Goal: Transaction & Acquisition: Purchase product/service

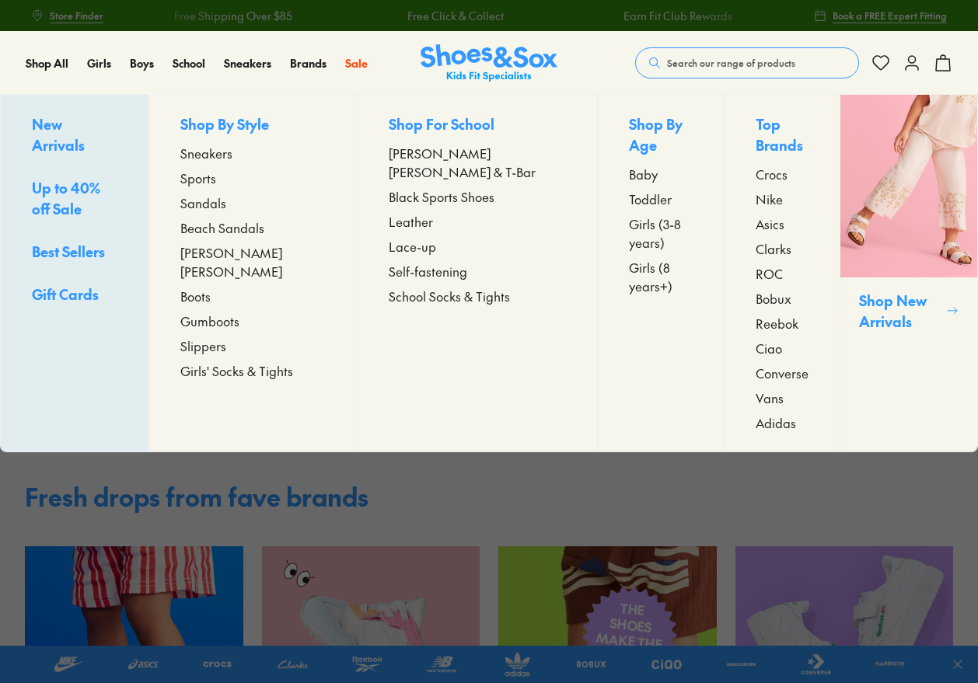
click at [211, 287] on span "Boots" at bounding box center [195, 296] width 30 height 19
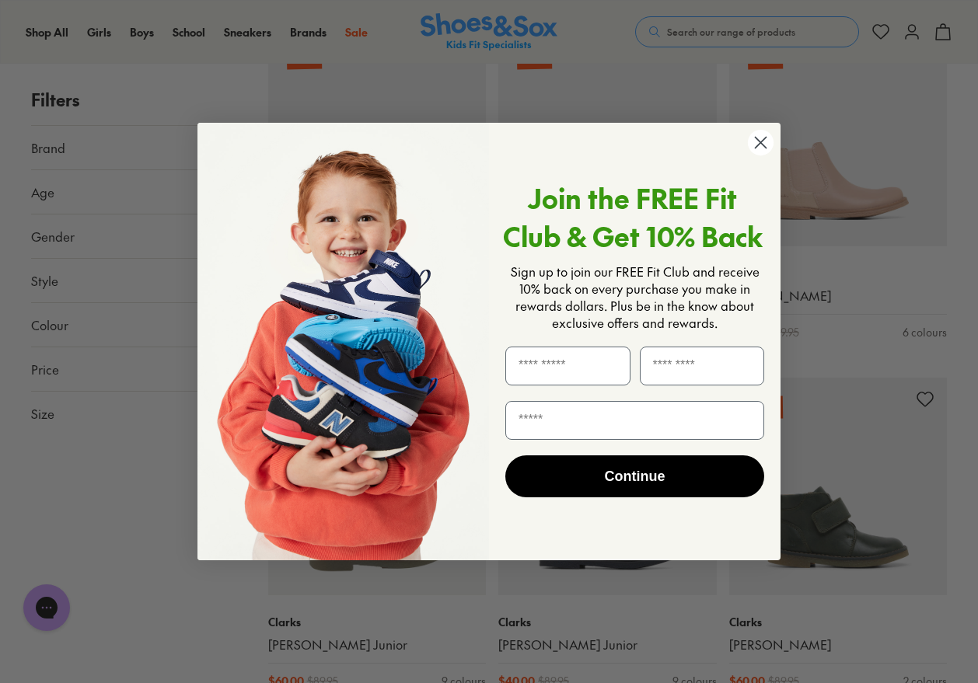
scroll to position [2098, 0]
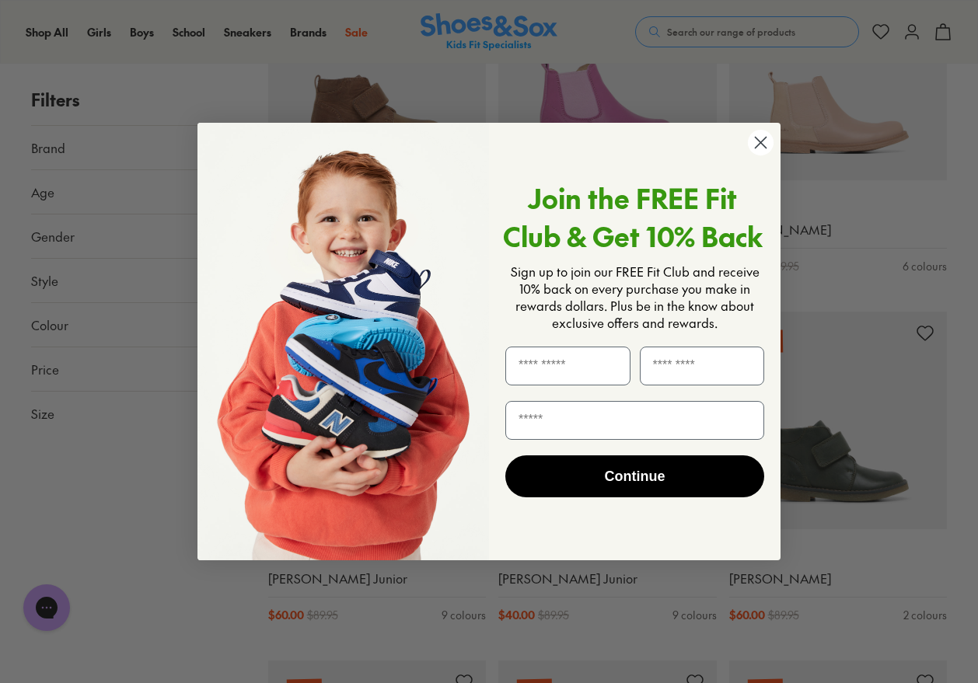
click at [755, 144] on circle "Close dialog" at bounding box center [761, 143] width 26 height 26
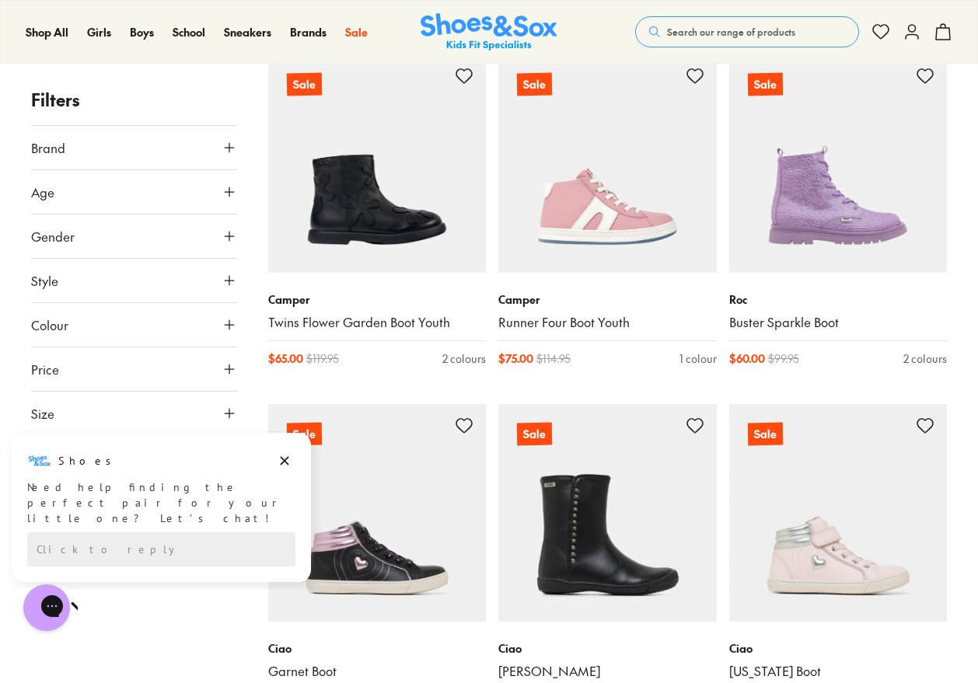
scroll to position [3109, 0]
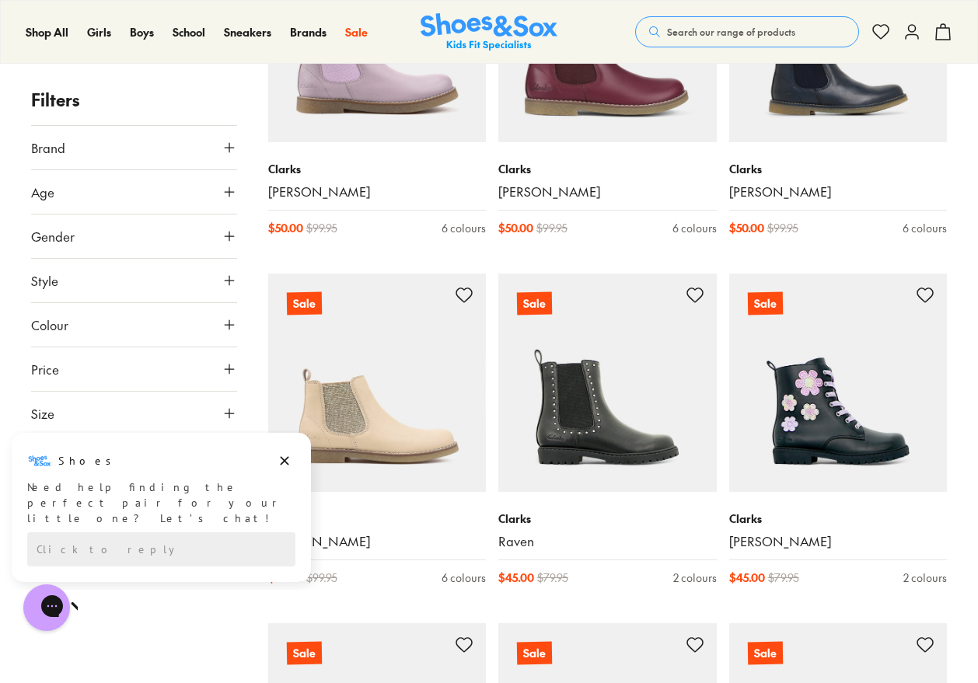
scroll to position [622, 0]
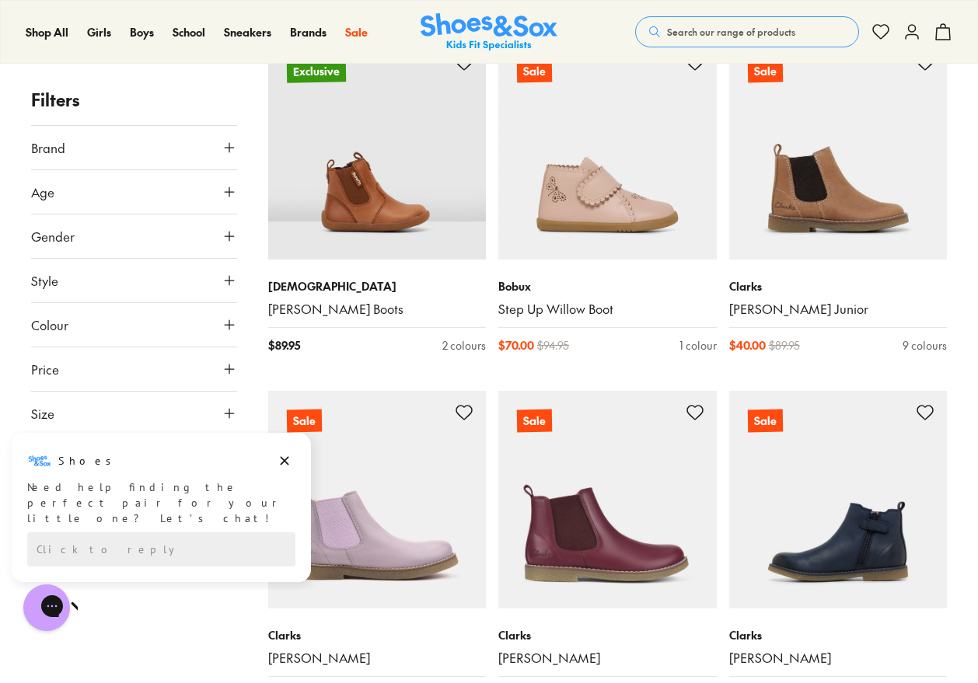
click at [837, 584] on img at bounding box center [838, 500] width 218 height 218
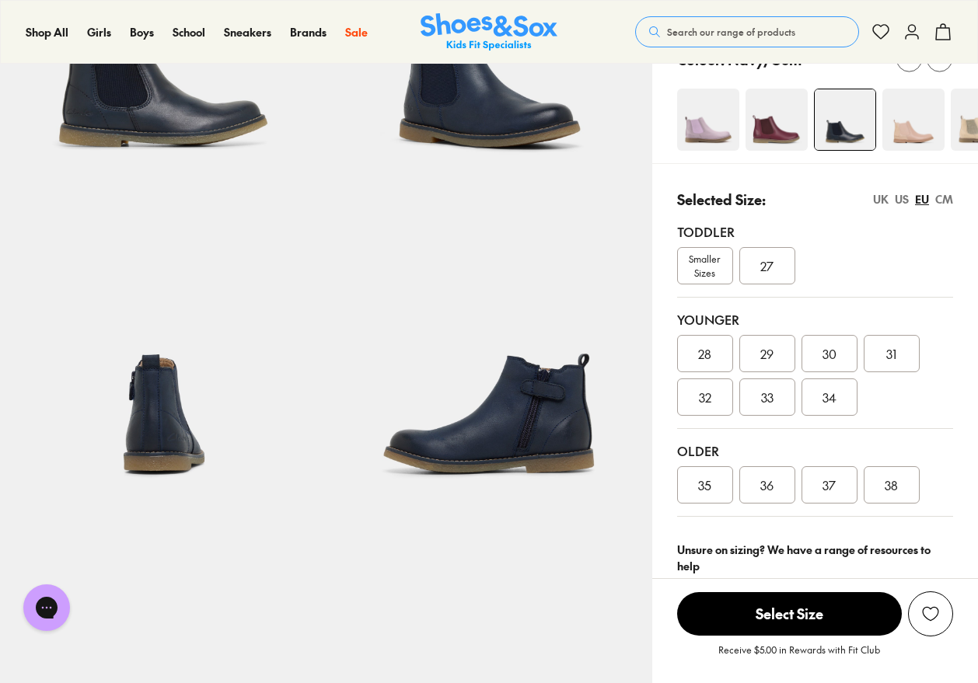
select select "*"
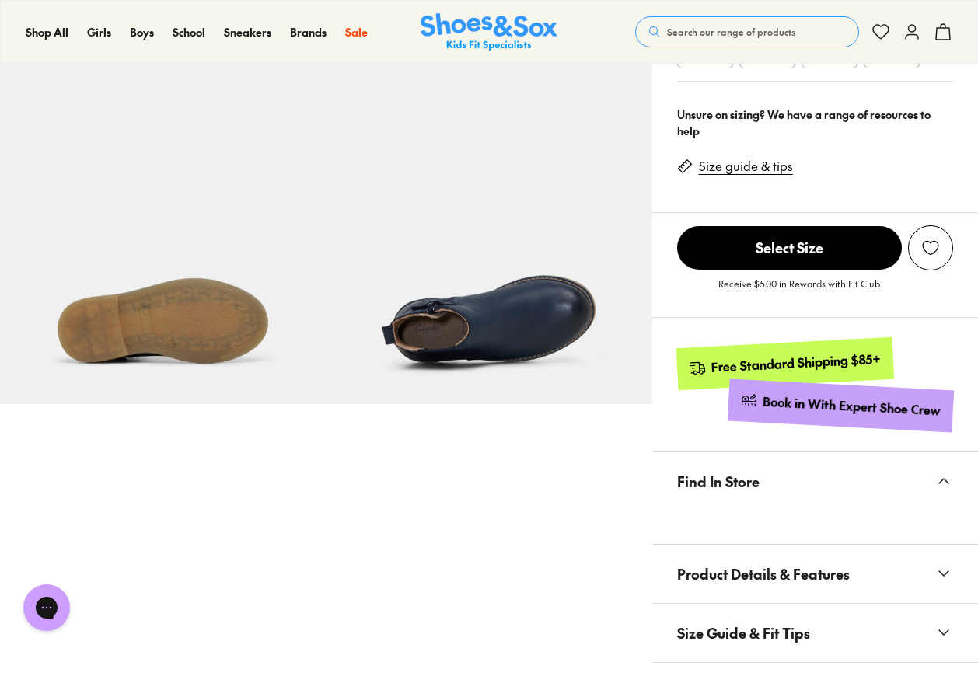
scroll to position [699, 0]
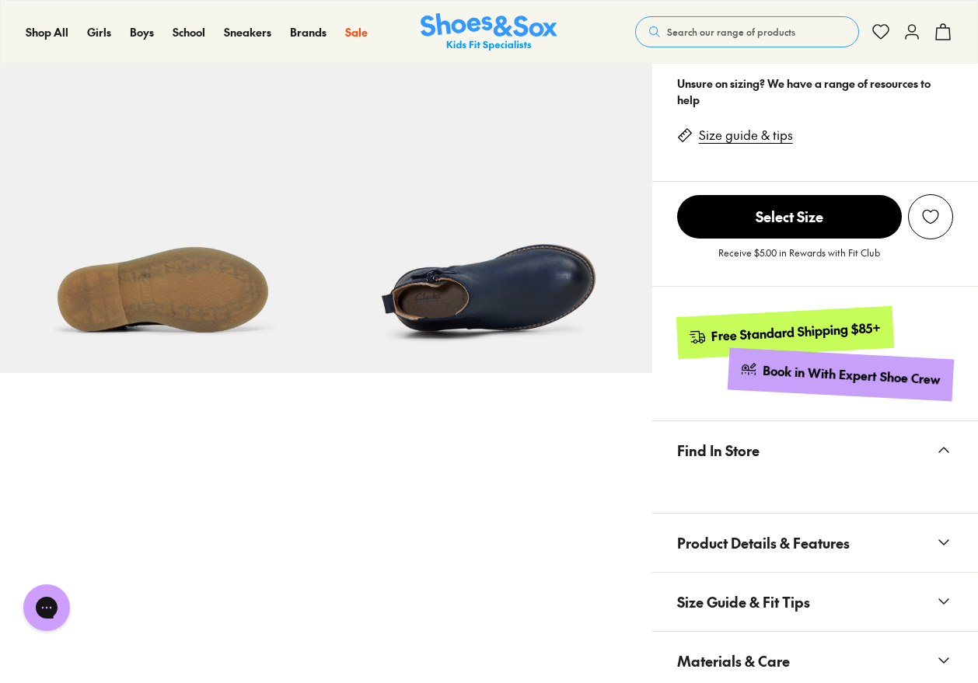
click at [886, 463] on button "Find In Store" at bounding box center [815, 450] width 326 height 58
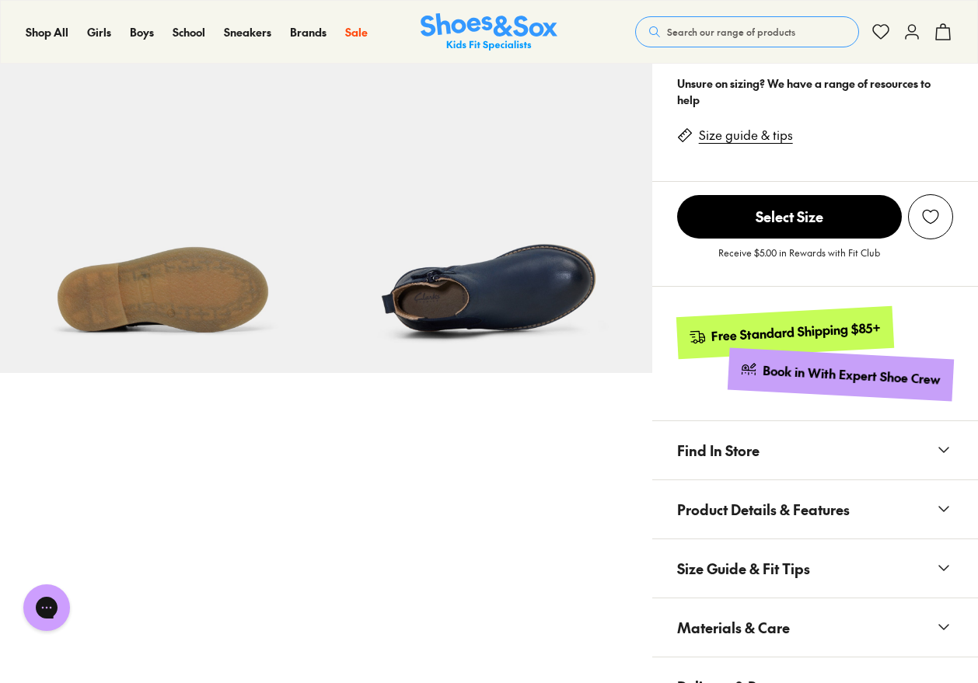
click at [761, 459] on button "Find In Store" at bounding box center [815, 450] width 326 height 58
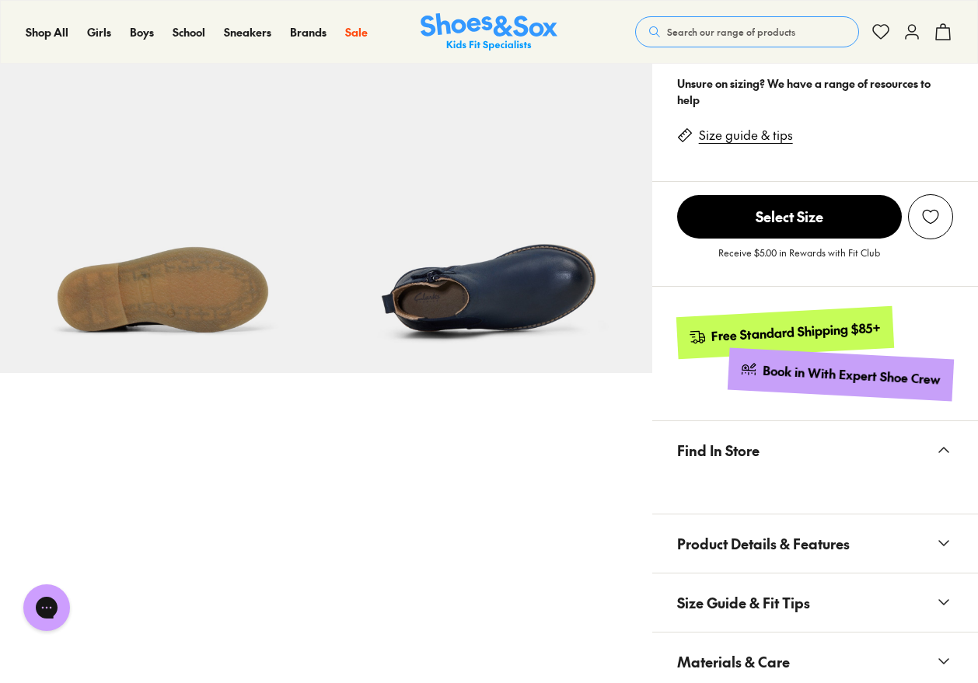
click at [743, 497] on x-modal "Find In Store" at bounding box center [815, 467] width 326 height 93
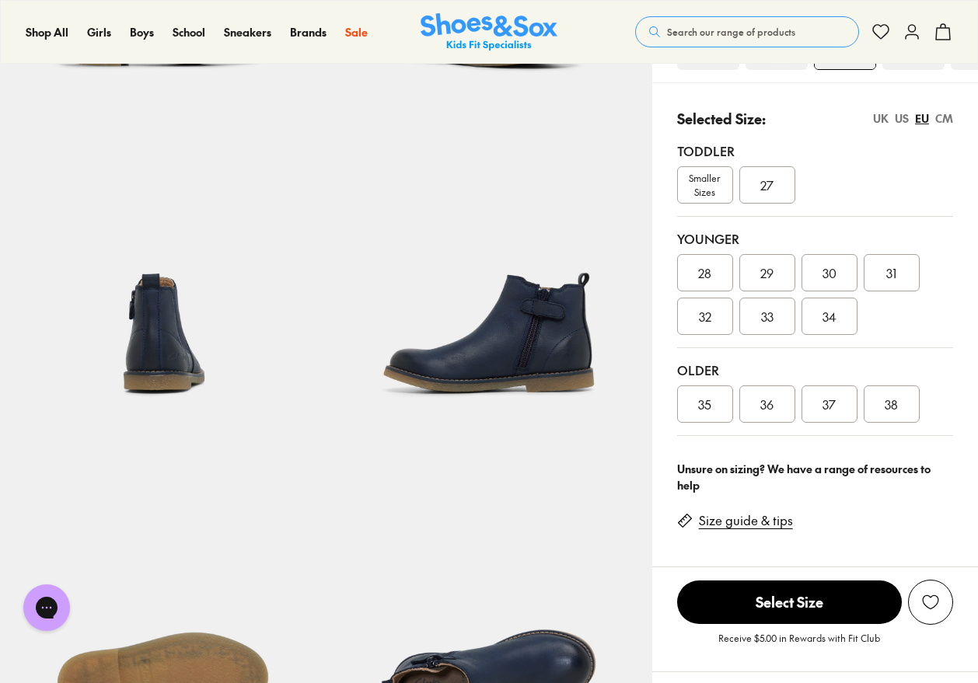
scroll to position [311, 0]
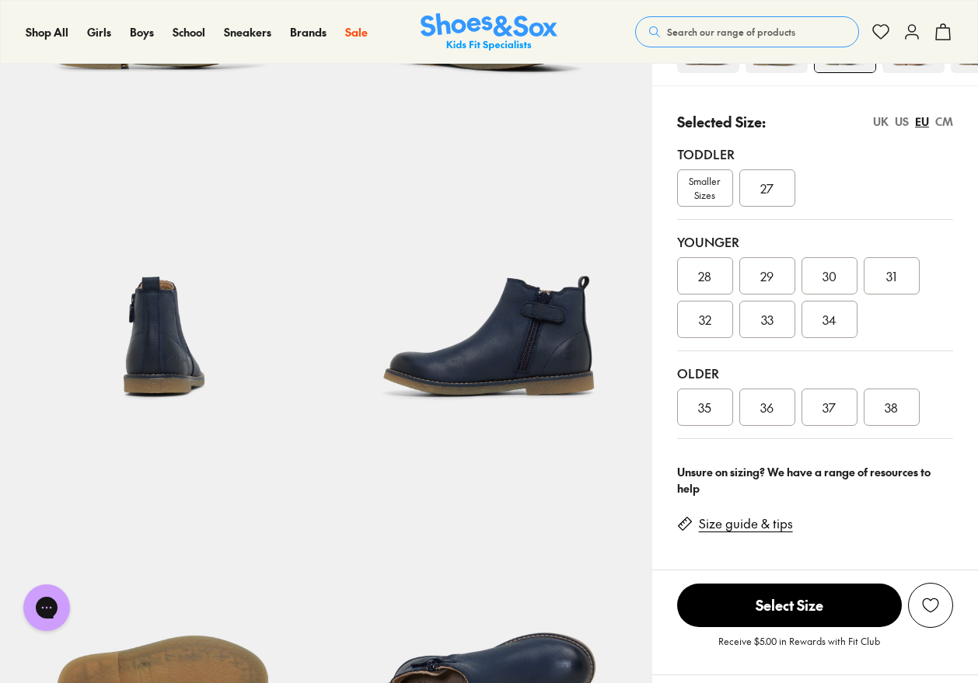
click at [738, 528] on link "Size guide & tips" at bounding box center [746, 523] width 94 height 17
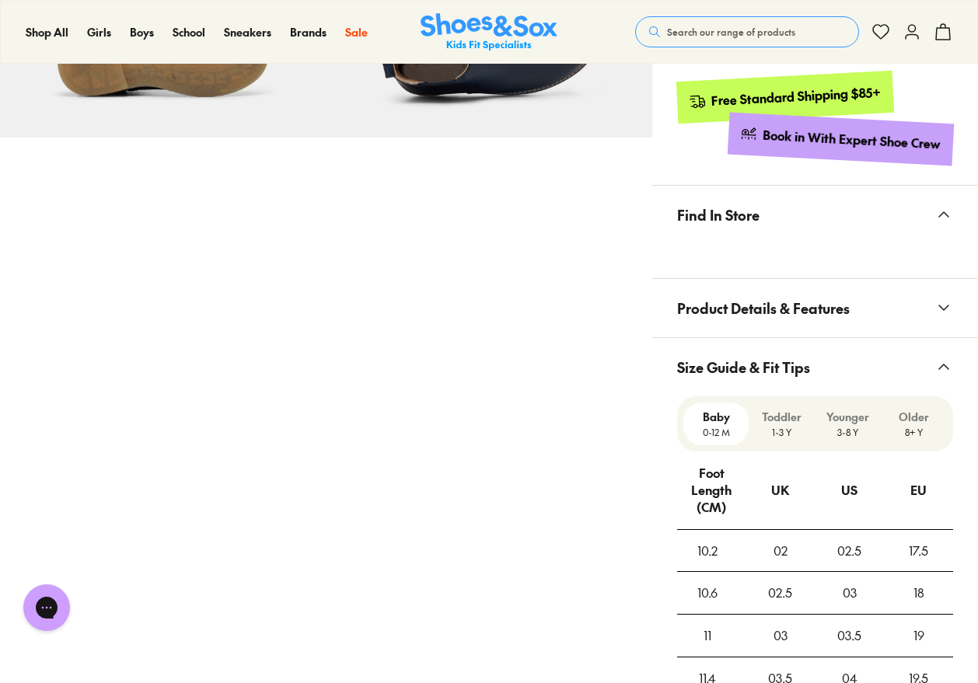
scroll to position [884, 0]
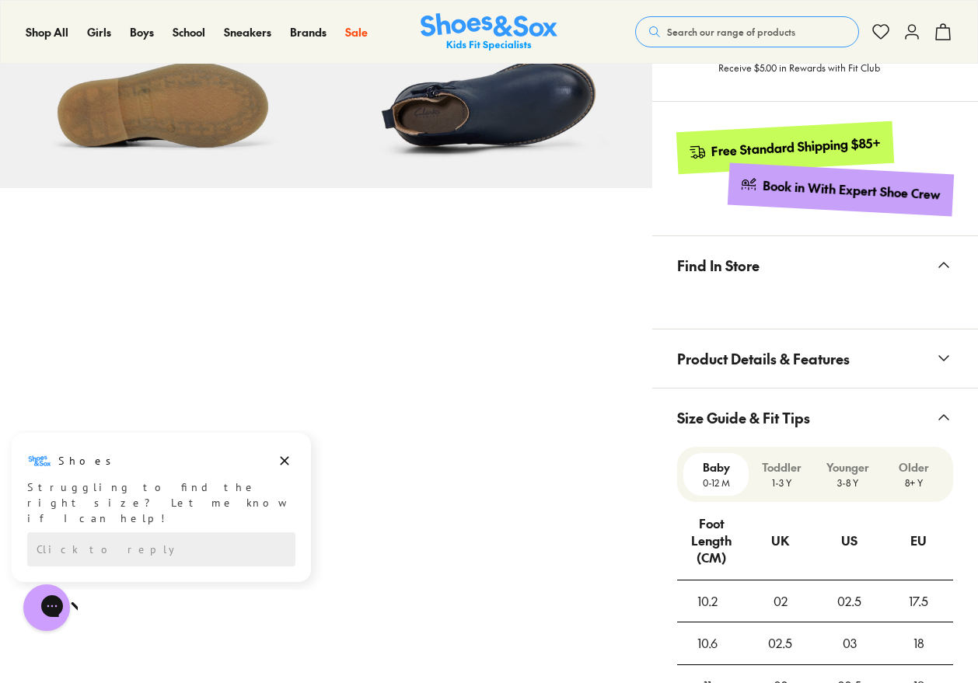
click at [896, 475] on p "Older" at bounding box center [914, 467] width 54 height 16
click at [860, 487] on p "3-8 Y" at bounding box center [848, 483] width 54 height 14
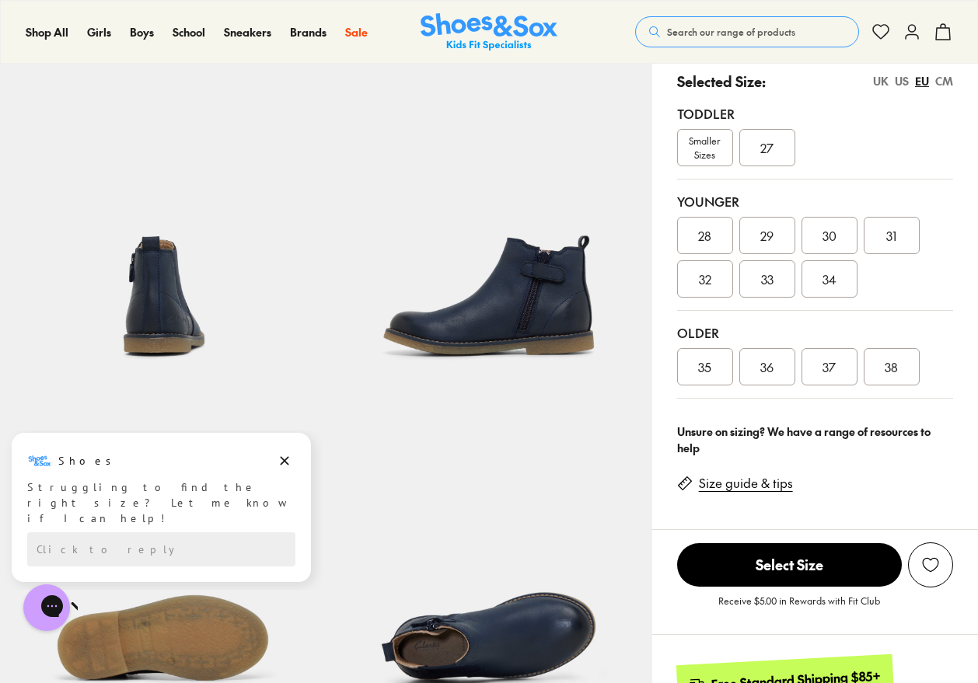
scroll to position [263, 0]
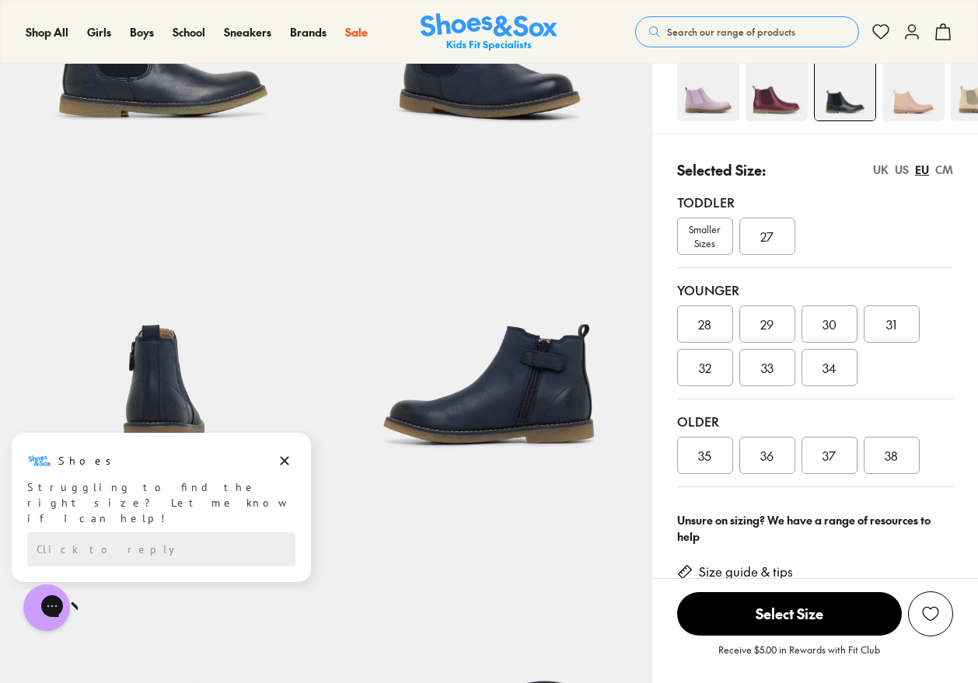
click at [700, 453] on span "35" at bounding box center [704, 455] width 13 height 19
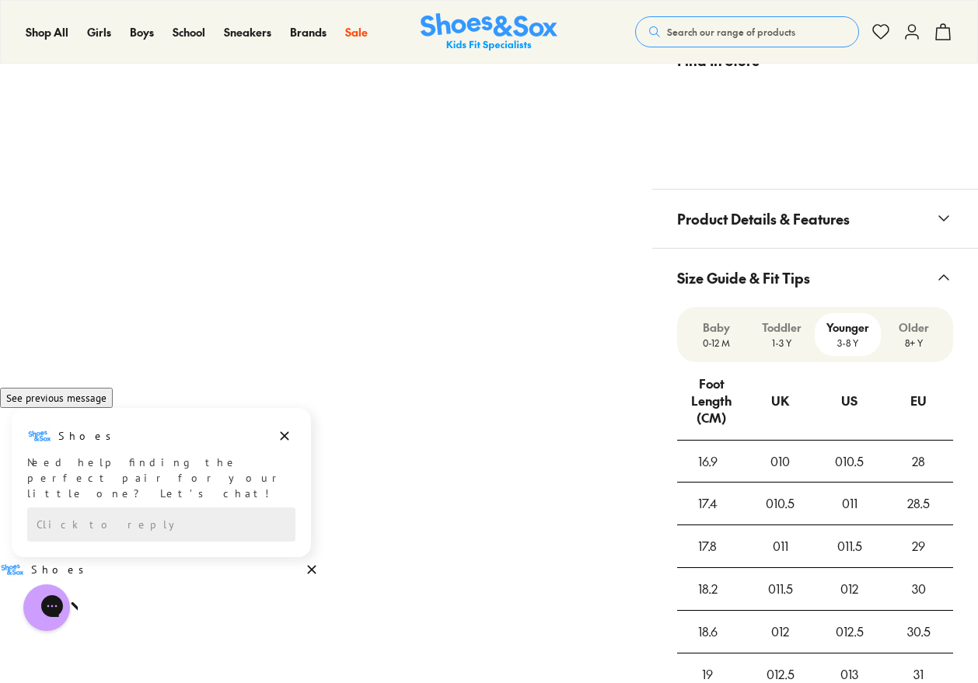
scroll to position [1118, 0]
